Goal: Task Accomplishment & Management: Manage account settings

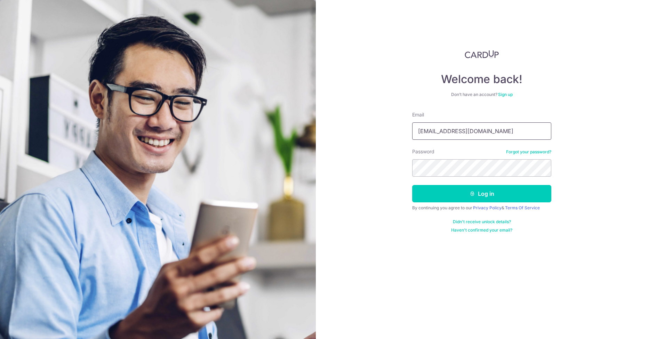
type input "[EMAIL_ADDRESS][DOMAIN_NAME]"
click at [482, 194] on button "Log in" at bounding box center [481, 193] width 139 height 17
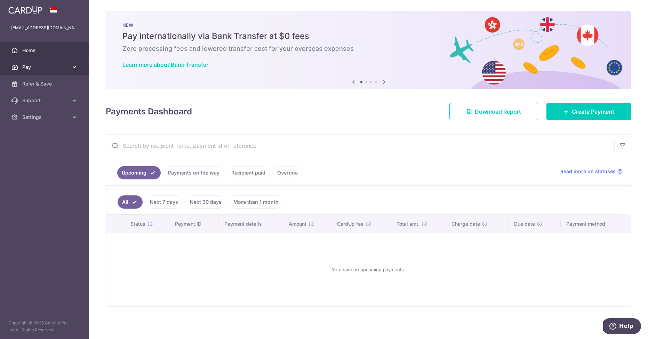
click at [62, 68] on span "Pay" at bounding box center [45, 67] width 46 height 7
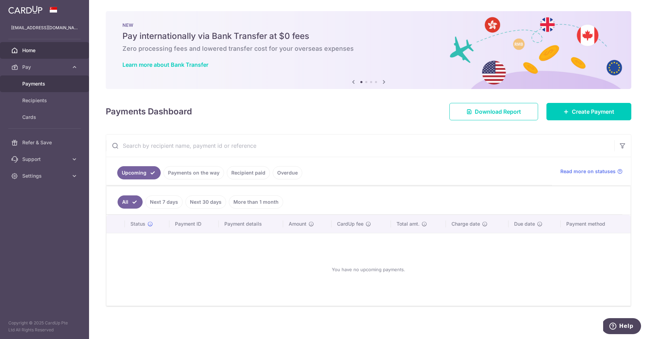
click at [45, 84] on span "Payments" at bounding box center [45, 83] width 46 height 7
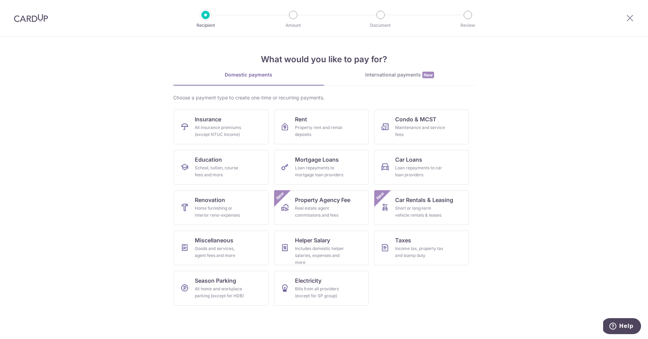
click at [34, 18] on img at bounding box center [31, 18] width 34 height 8
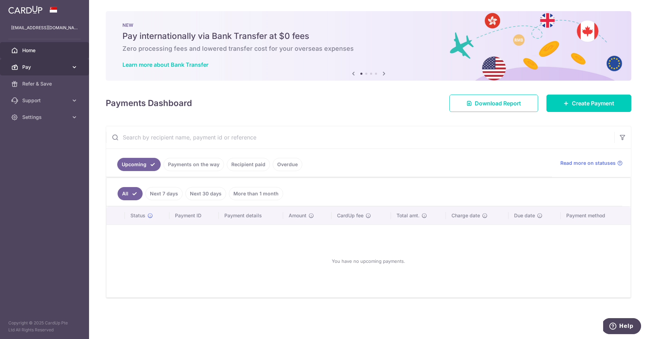
click at [43, 69] on span "Pay" at bounding box center [45, 67] width 46 height 7
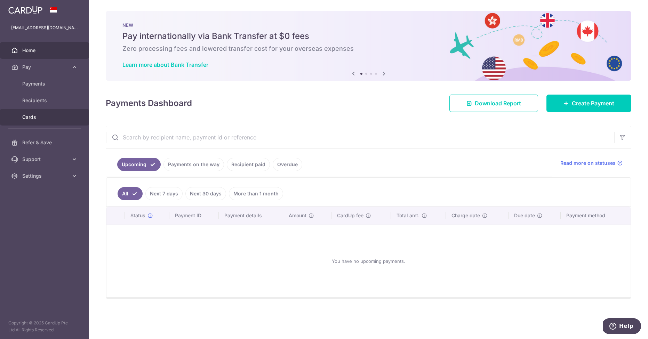
click at [37, 121] on link "Cards" at bounding box center [44, 117] width 89 height 17
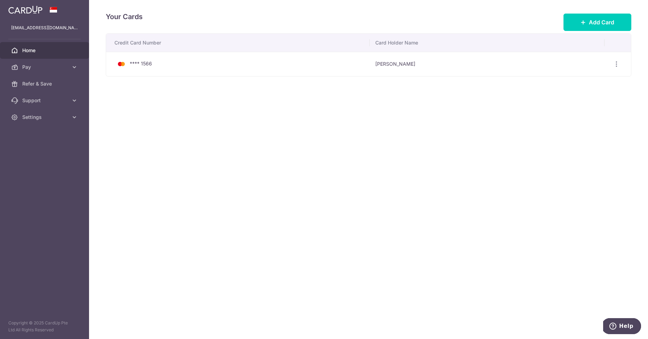
click at [44, 55] on link "Home" at bounding box center [44, 50] width 89 height 17
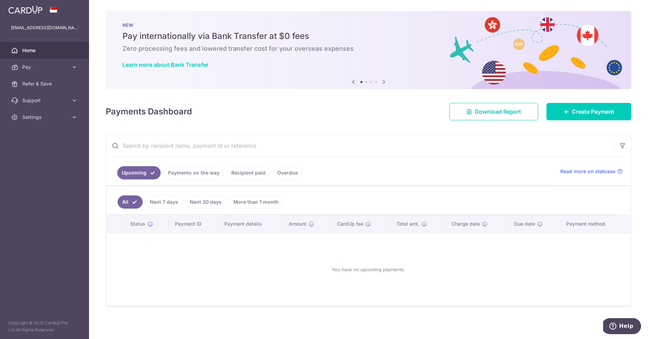
click at [205, 171] on link "Payments on the way" at bounding box center [194, 172] width 61 height 13
